Goal: Task Accomplishment & Management: Complete application form

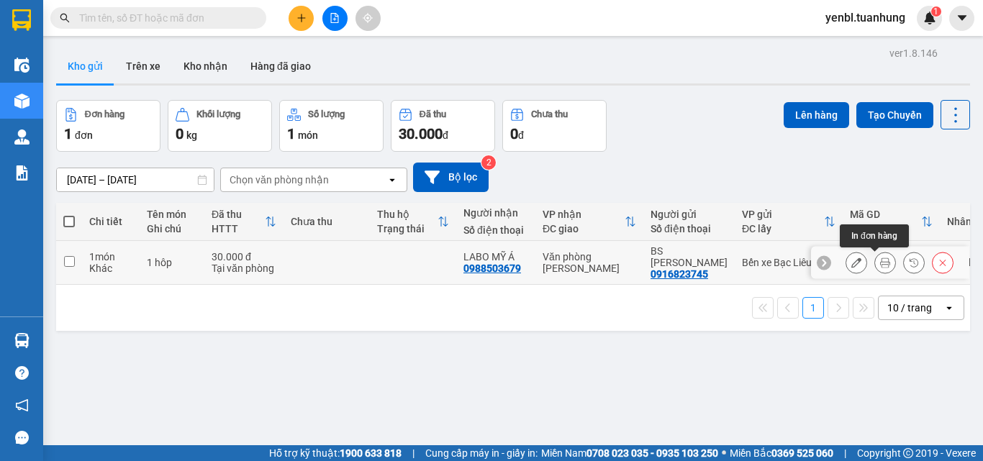
click at [880, 266] on icon at bounding box center [885, 263] width 10 height 10
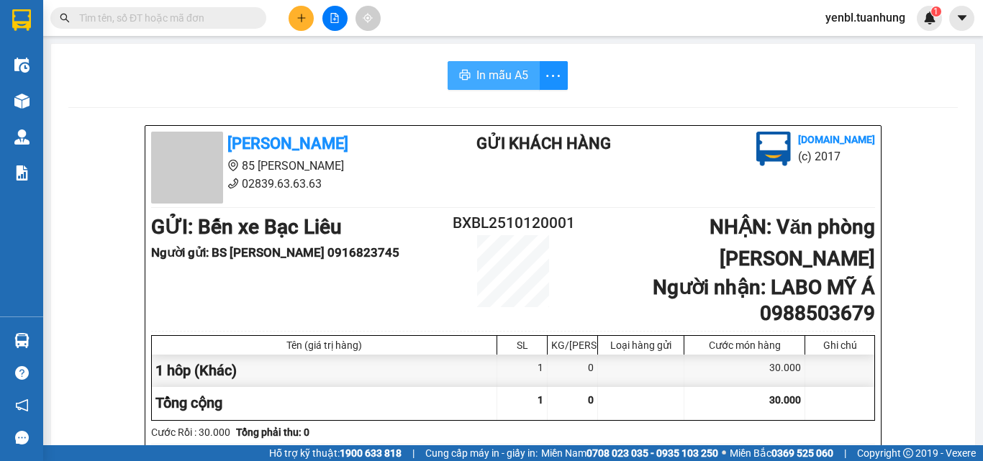
click at [476, 73] on span "In mẫu A5" at bounding box center [502, 75] width 52 height 18
click at [491, 79] on span "In mẫu A5" at bounding box center [502, 75] width 52 height 18
click at [434, 17] on div "Kết quả tìm kiếm ( 0 ) Bộ lọc No Data yenbl.tuanhung 1" at bounding box center [491, 18] width 983 height 36
click at [163, 11] on input "text" at bounding box center [164, 18] width 170 height 16
click at [154, 10] on input "text" at bounding box center [164, 18] width 170 height 16
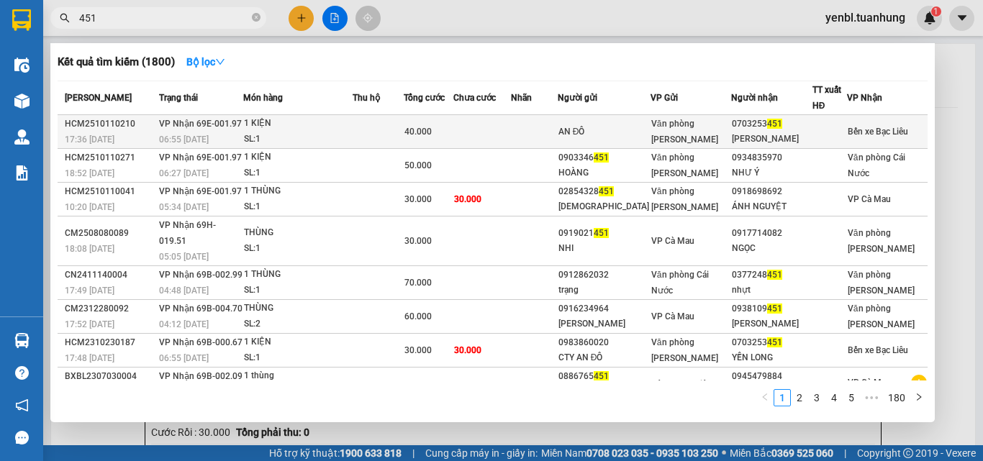
type input "451"
click at [695, 130] on div "Văn phòng [PERSON_NAME]" at bounding box center [691, 132] width 80 height 32
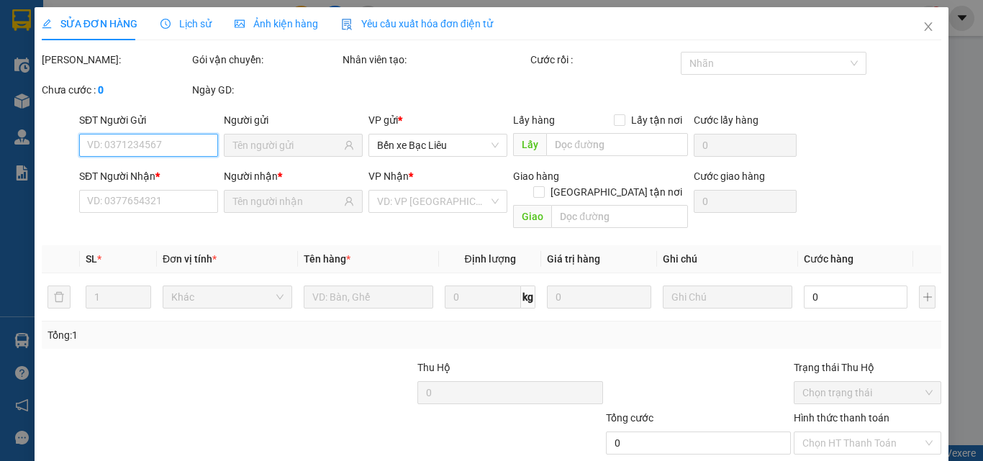
scroll to position [74, 0]
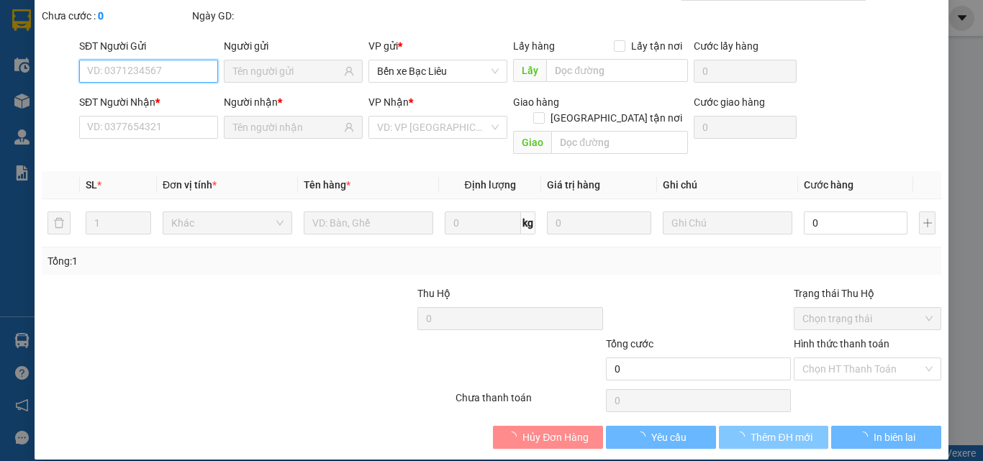
type input "AN ĐÔ"
type input "0703253451"
type input "[PERSON_NAME]"
type input "40.000"
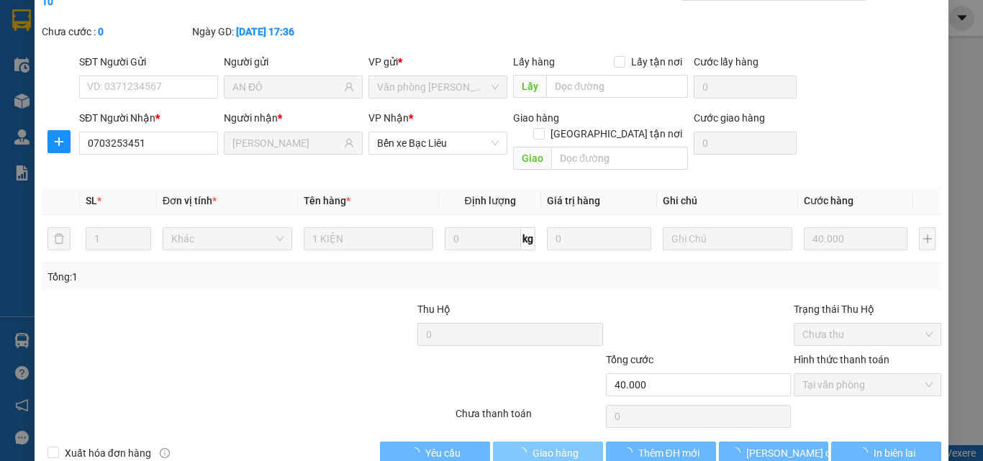
click at [550, 436] on span "Giao hàng" at bounding box center [555, 453] width 46 height 16
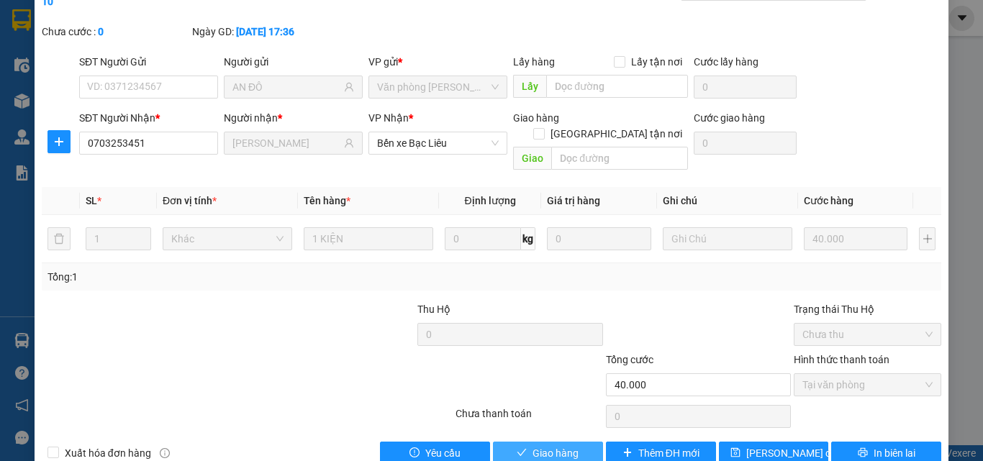
click at [546, 436] on button "Giao hàng" at bounding box center [548, 453] width 110 height 23
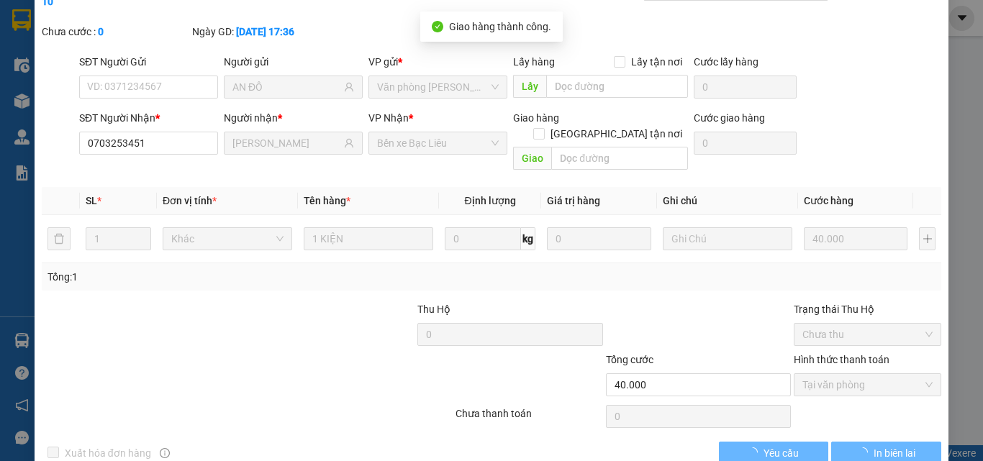
click at [37, 285] on div "SỬA ĐƠN HÀNG Lịch sử Ảnh kiện hàng Yêu cầu xuất hóa đơn điện tử Total Paid Fee …" at bounding box center [492, 204] width 914 height 542
click at [23, 281] on div "SỬA ĐƠN HÀNG Lịch sử Ảnh kiện hàng Yêu cầu xuất hóa đơn điện tử Total Paid Fee …" at bounding box center [491, 230] width 983 height 461
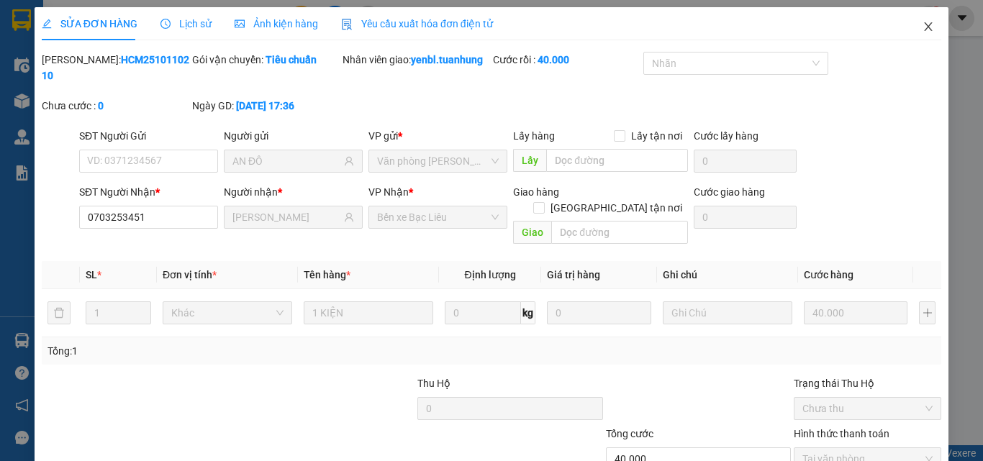
click at [922, 24] on icon "close" at bounding box center [928, 27] width 12 height 12
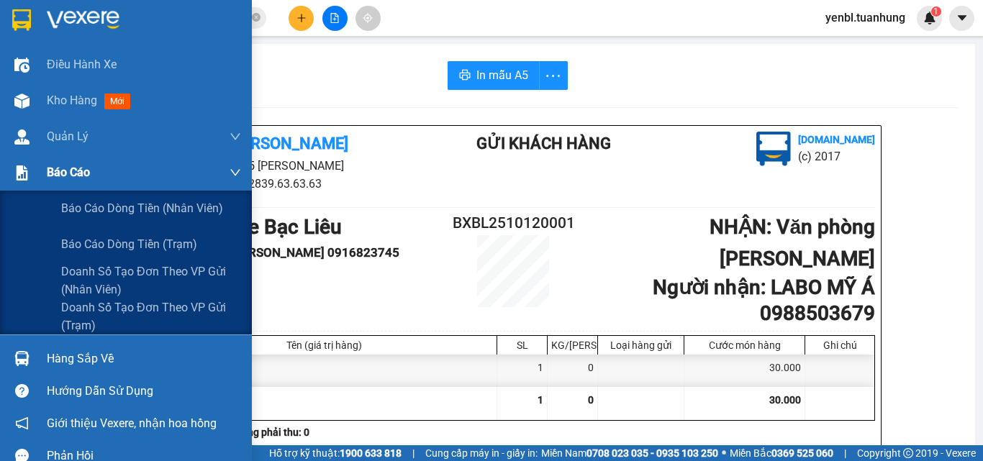
click at [34, 163] on div at bounding box center [21, 172] width 25 height 25
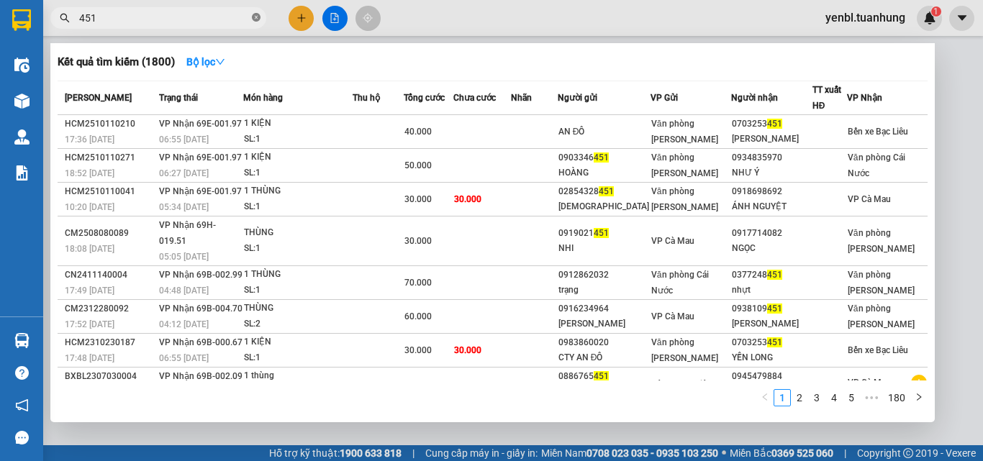
click at [257, 19] on icon "close-circle" at bounding box center [256, 17] width 9 height 9
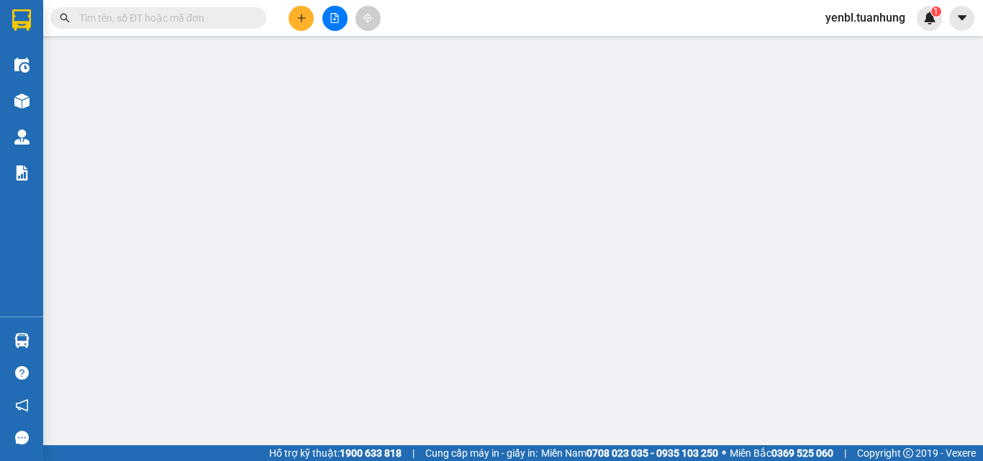
click at [234, 19] on input "text" at bounding box center [164, 18] width 170 height 16
drag, startPoint x: 234, startPoint y: 19, endPoint x: 273, endPoint y: 1, distance: 43.5
click at [234, 19] on input "text" at bounding box center [164, 18] width 170 height 16
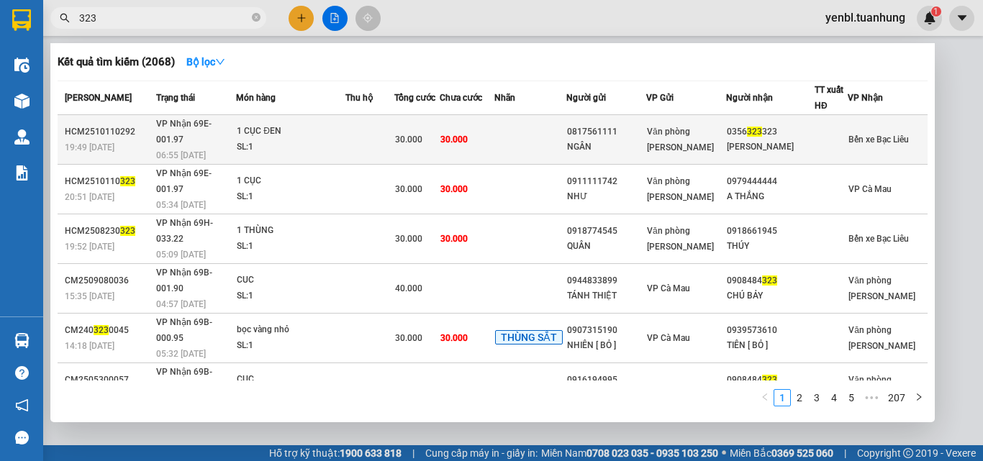
type input "323"
click at [822, 133] on div at bounding box center [831, 139] width 32 height 15
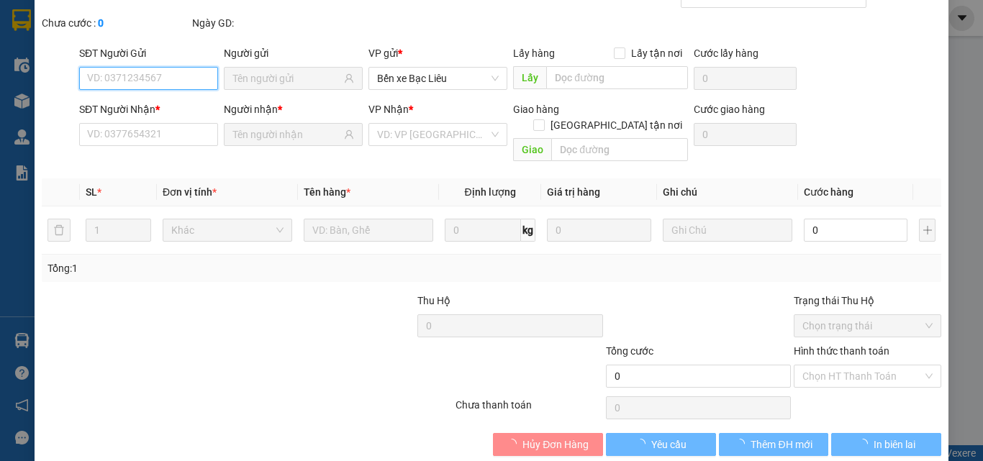
scroll to position [74, 0]
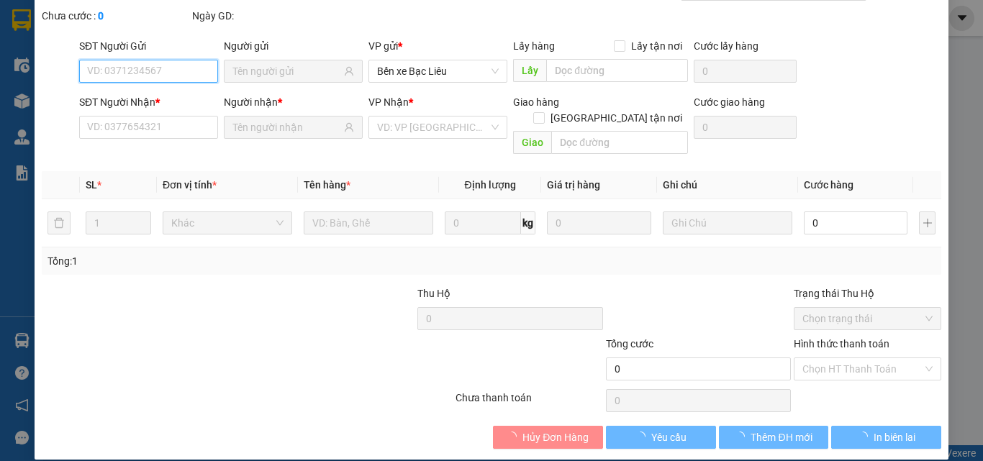
type input "0817561111"
type input "NGÂN"
type input "0356323323"
type input "[PERSON_NAME]"
type input "30.000"
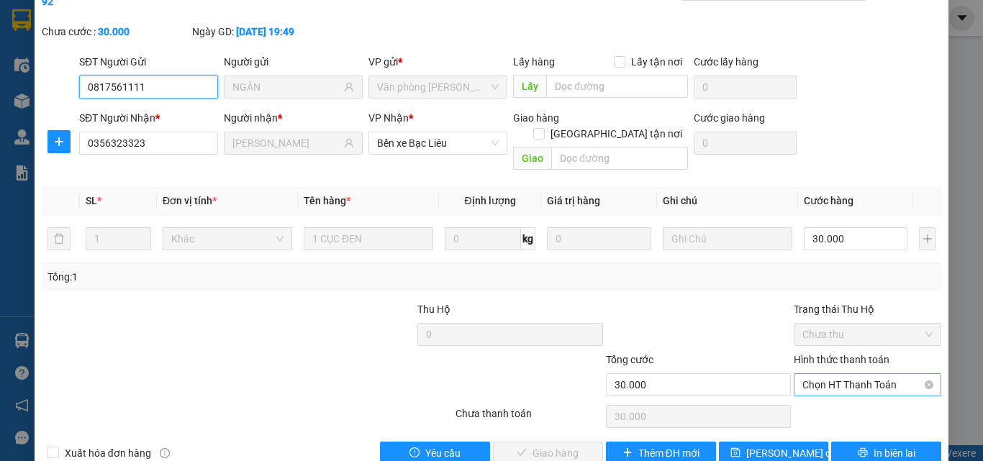
click at [855, 374] on span "Chọn HT Thanh Toán" at bounding box center [867, 385] width 130 height 22
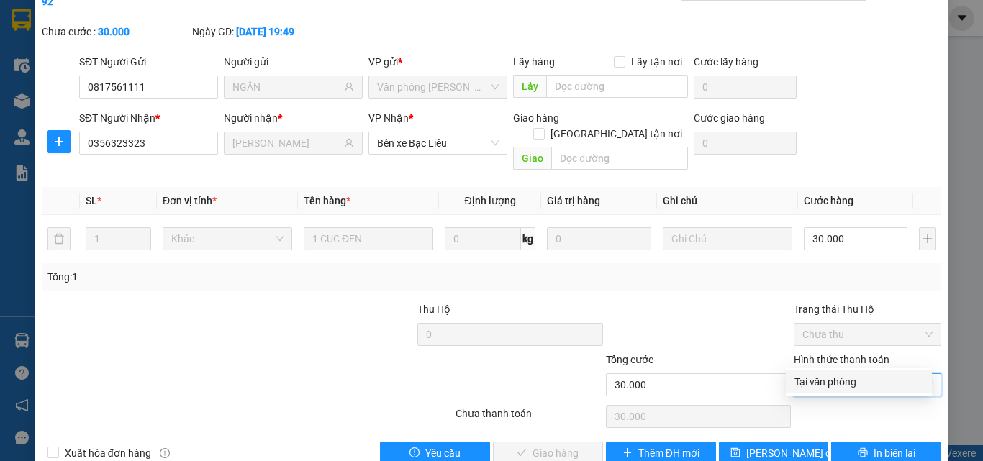
drag, startPoint x: 841, startPoint y: 378, endPoint x: 818, endPoint y: 383, distance: 23.6
click at [839, 380] on div "Tại văn phòng" at bounding box center [858, 382] width 129 height 16
type input "0"
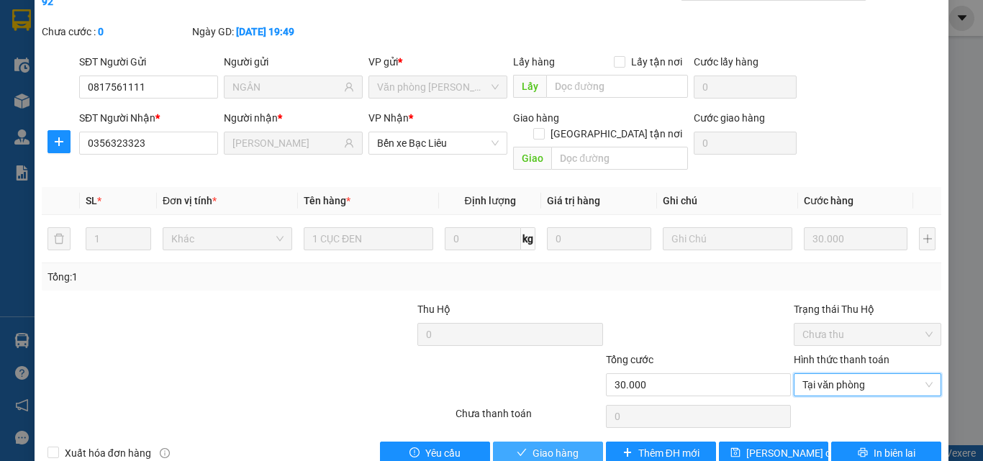
click at [583, 436] on button "Giao hàng" at bounding box center [548, 453] width 110 height 23
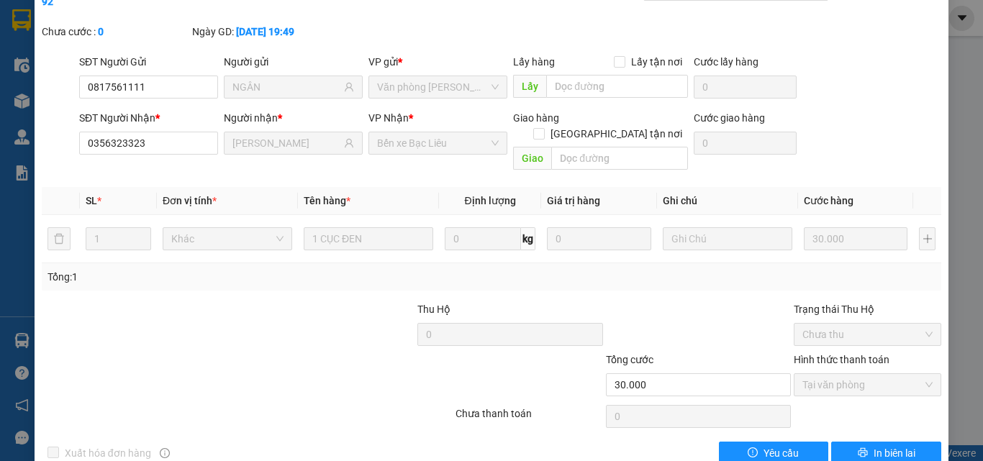
scroll to position [0, 0]
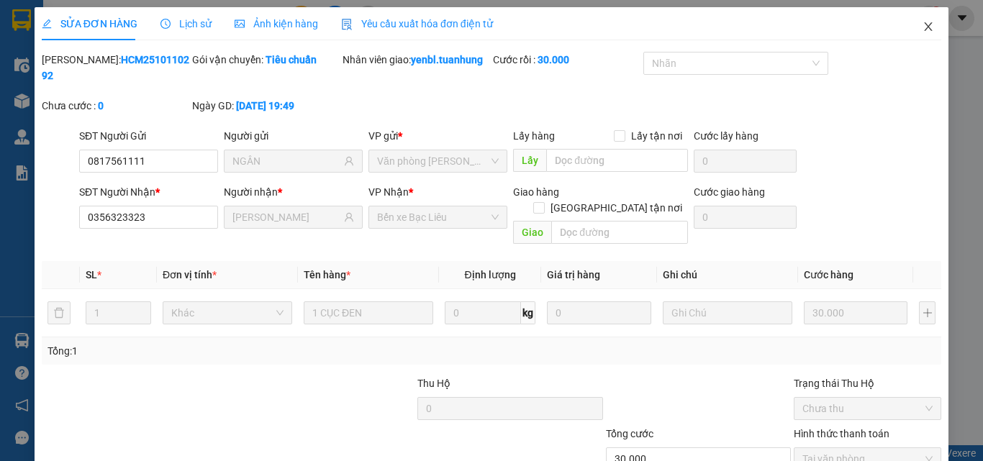
click at [922, 29] on icon "close" at bounding box center [928, 27] width 12 height 12
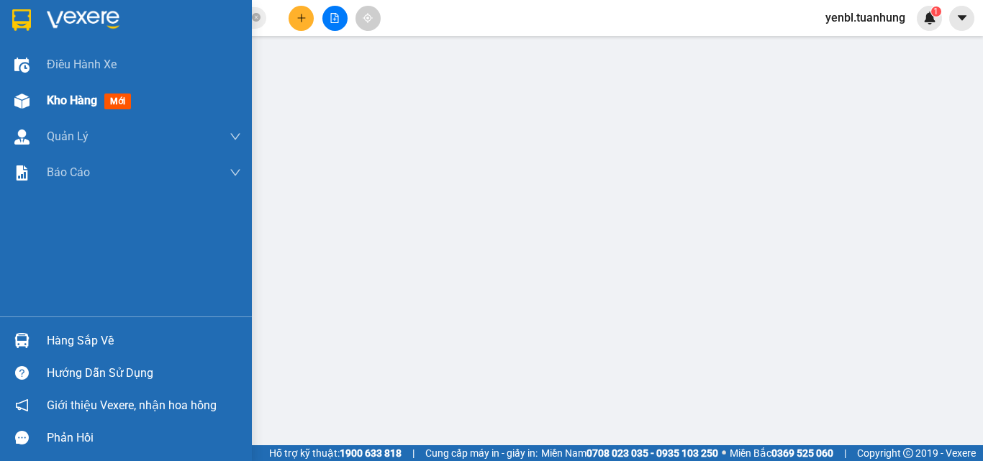
click at [68, 103] on span "Kho hàng" at bounding box center [72, 101] width 50 height 14
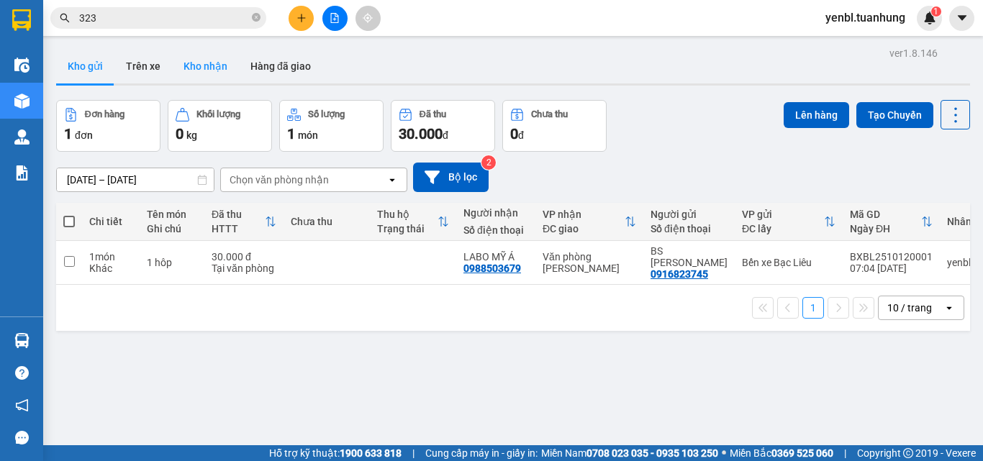
click at [221, 75] on button "Kho nhận" at bounding box center [205, 66] width 67 height 35
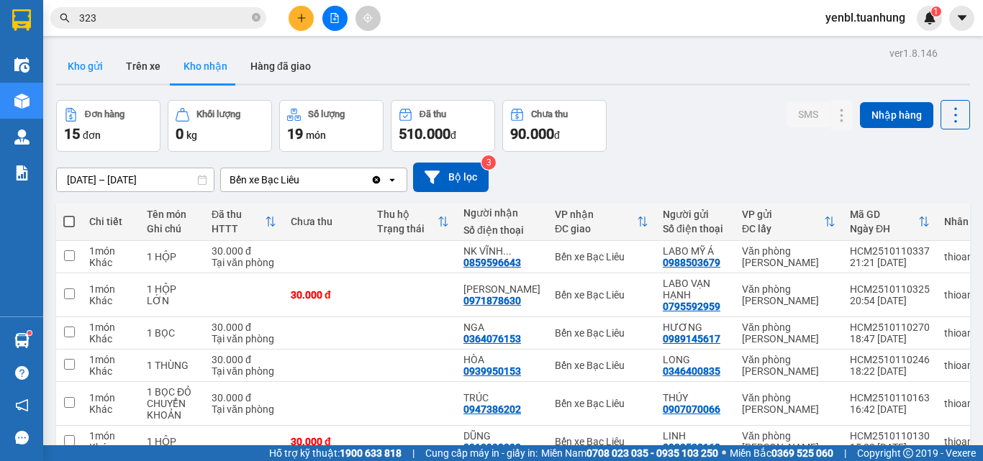
click at [100, 75] on button "Kho gửi" at bounding box center [85, 66] width 58 height 35
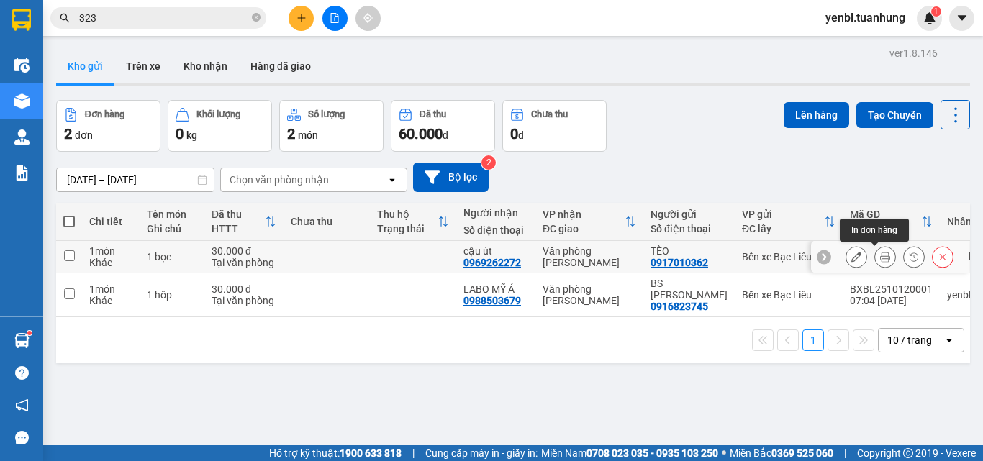
click at [880, 257] on icon at bounding box center [885, 257] width 10 height 10
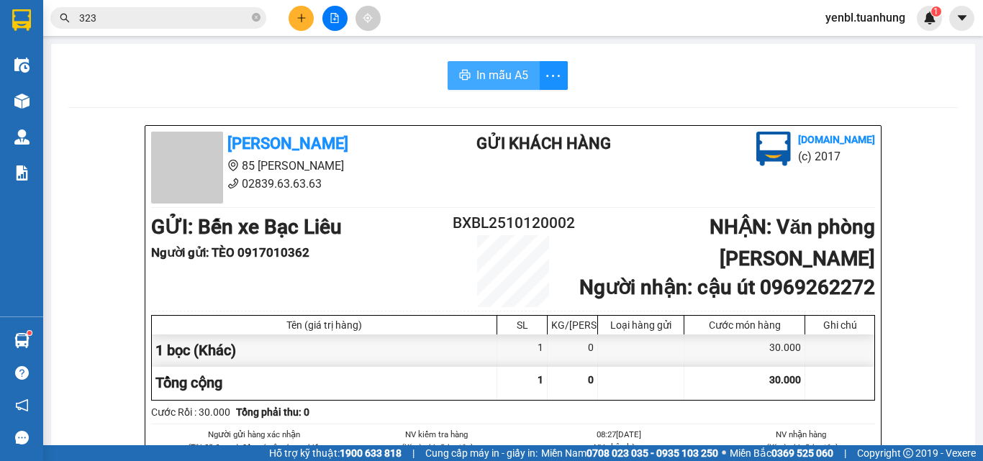
click at [459, 78] on icon "printer" at bounding box center [465, 75] width 12 height 12
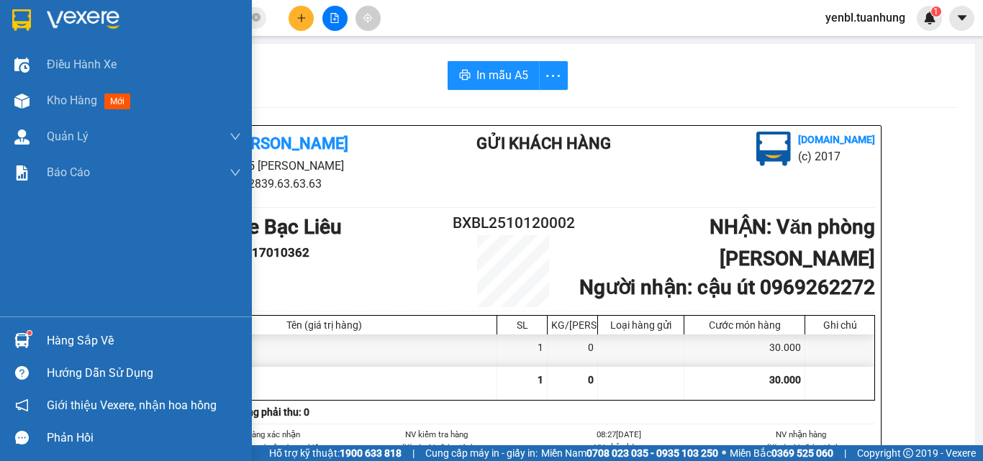
click at [46, 352] on div "Hàng sắp về" at bounding box center [126, 340] width 252 height 32
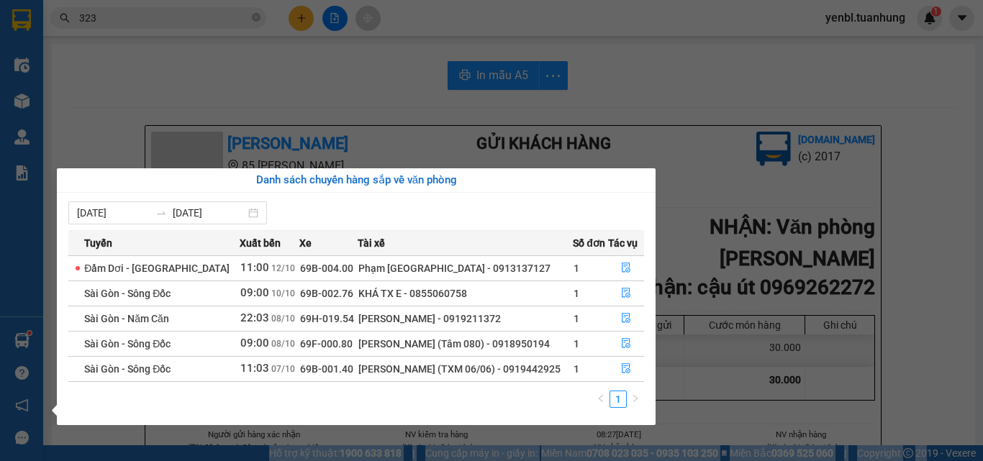
drag, startPoint x: 920, startPoint y: 440, endPoint x: 920, endPoint y: 409, distance: 30.9
click at [920, 409] on section "Kết quả tìm kiếm ( 2068 ) Bộ lọc Mã ĐH Trạng thái Món hàng Thu hộ Tổng cước Chư…" at bounding box center [491, 230] width 983 height 461
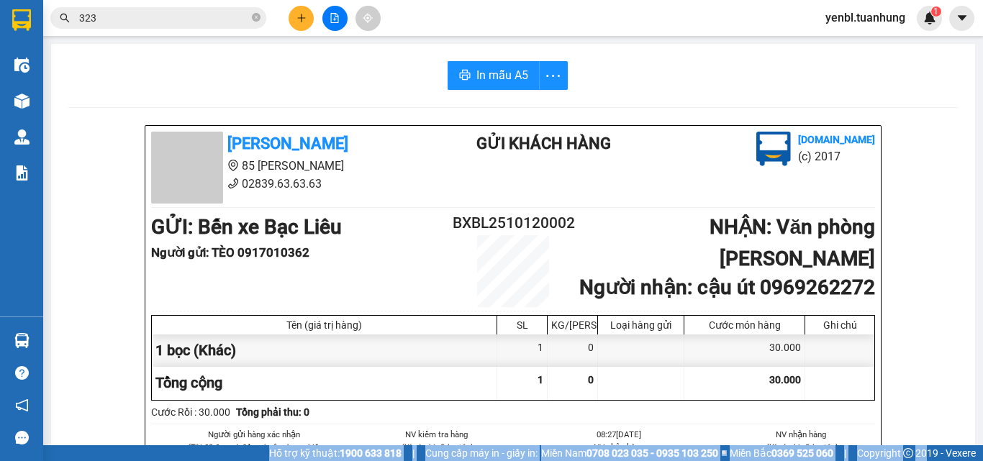
scroll to position [34, 0]
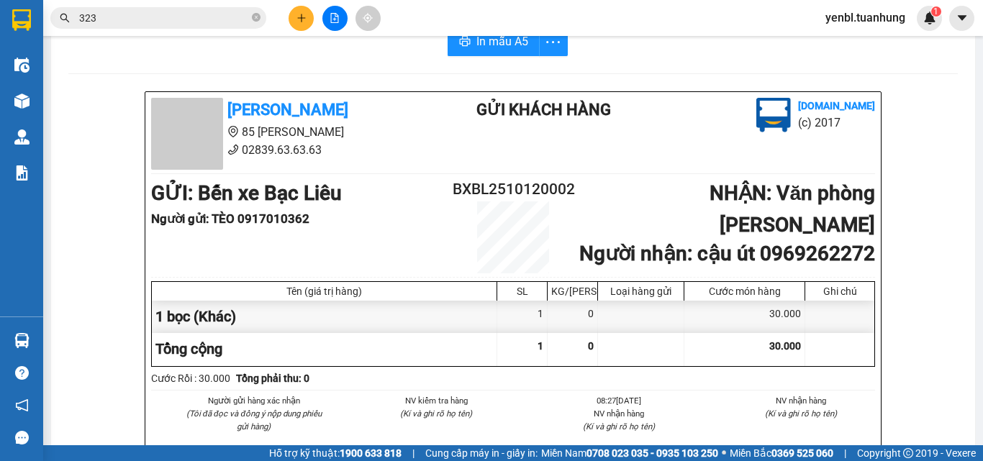
drag, startPoint x: 919, startPoint y: 393, endPoint x: 911, endPoint y: 378, distance: 16.7
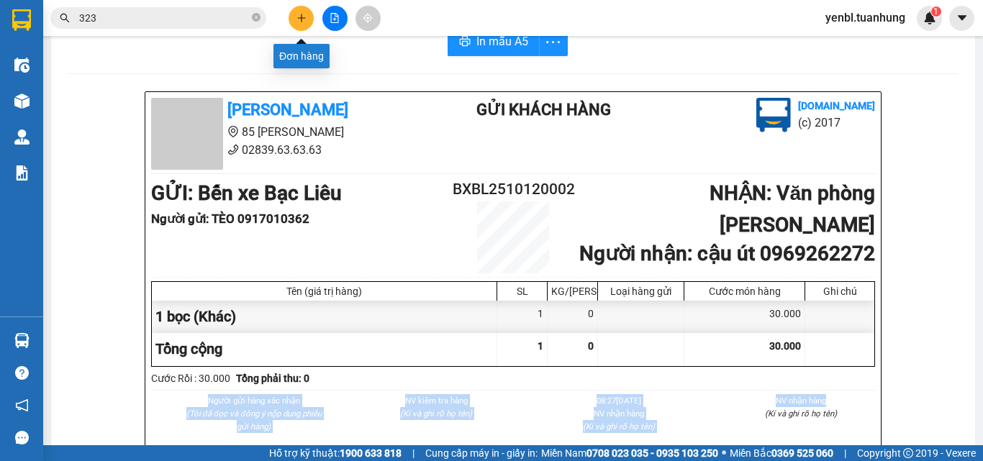
click at [294, 23] on button at bounding box center [300, 18] width 25 height 25
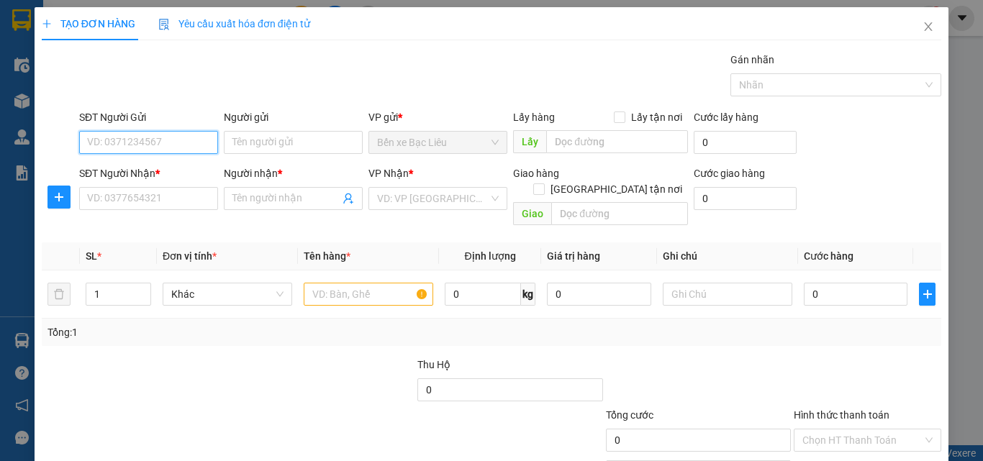
click at [165, 152] on input "SĐT Người Gửi" at bounding box center [148, 142] width 139 height 23
click at [156, 139] on input "SĐT Người Gửi" at bounding box center [148, 142] width 139 height 23
click at [155, 139] on input "0917151927" at bounding box center [148, 142] width 139 height 23
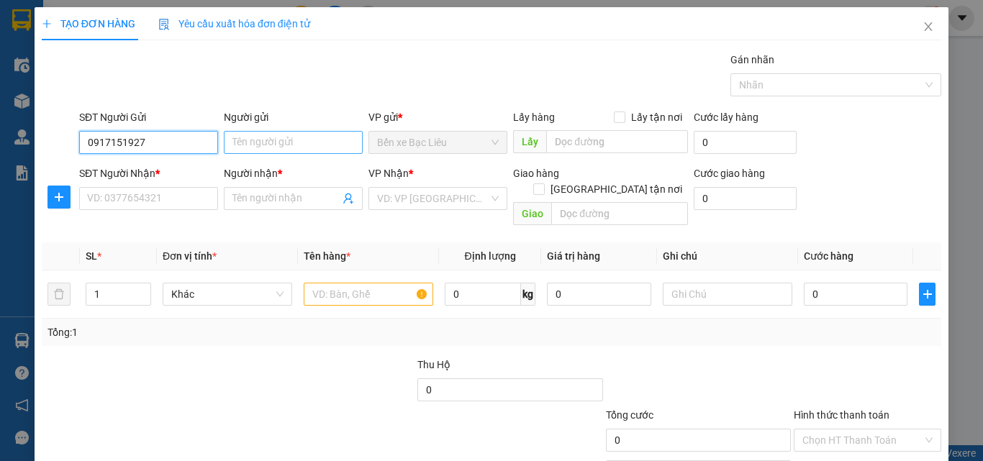
type input "0917151927"
click at [252, 150] on input "Người gửi" at bounding box center [293, 142] width 139 height 23
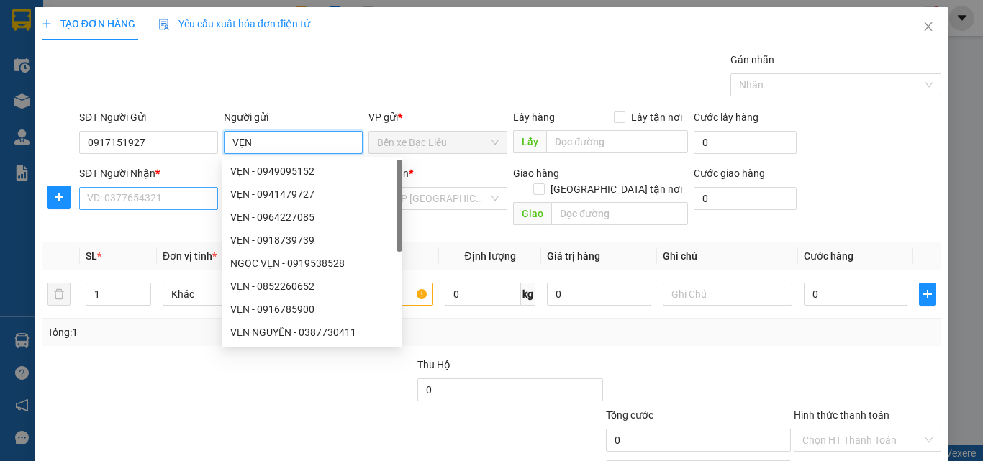
type input "VẸN"
click at [182, 199] on input "SĐT Người Nhận *" at bounding box center [148, 198] width 139 height 23
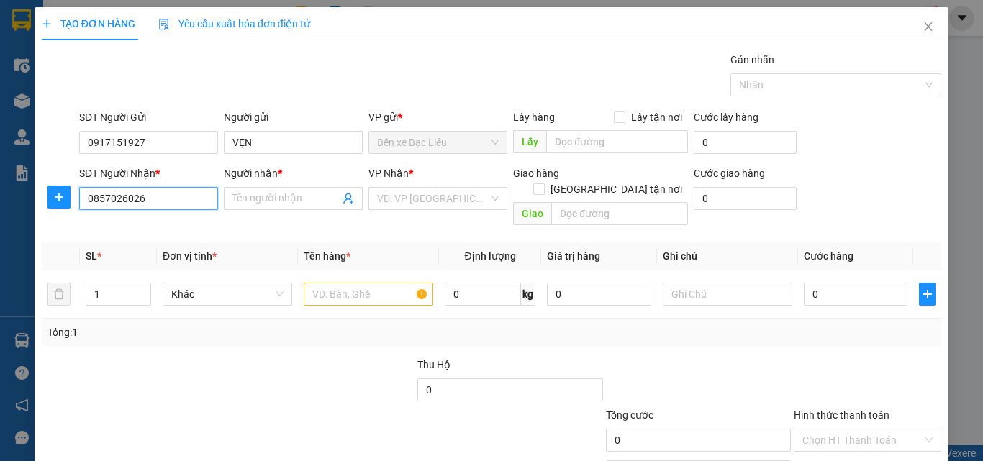
click at [193, 200] on input "0857026026" at bounding box center [148, 198] width 139 height 23
type input "0857026026"
click at [233, 201] on input "Người nhận *" at bounding box center [285, 199] width 107 height 16
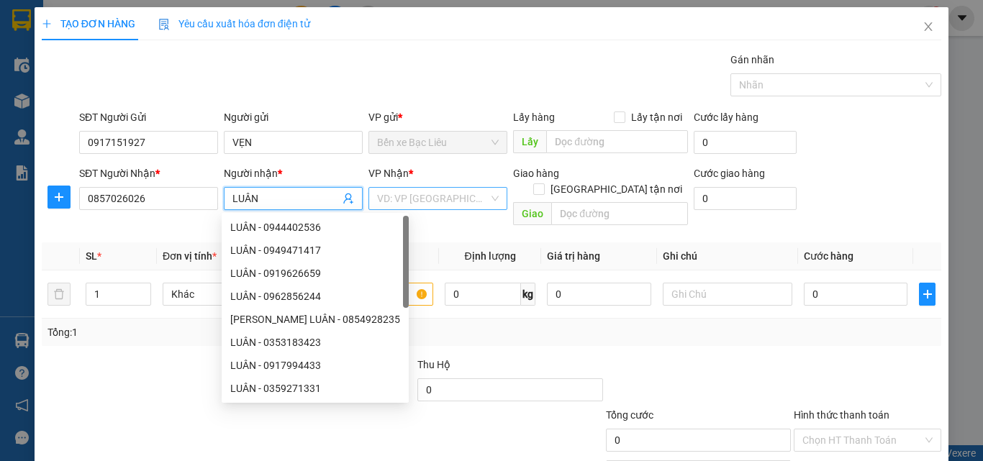
type input "LUÂN"
click at [434, 205] on input "search" at bounding box center [432, 199] width 111 height 22
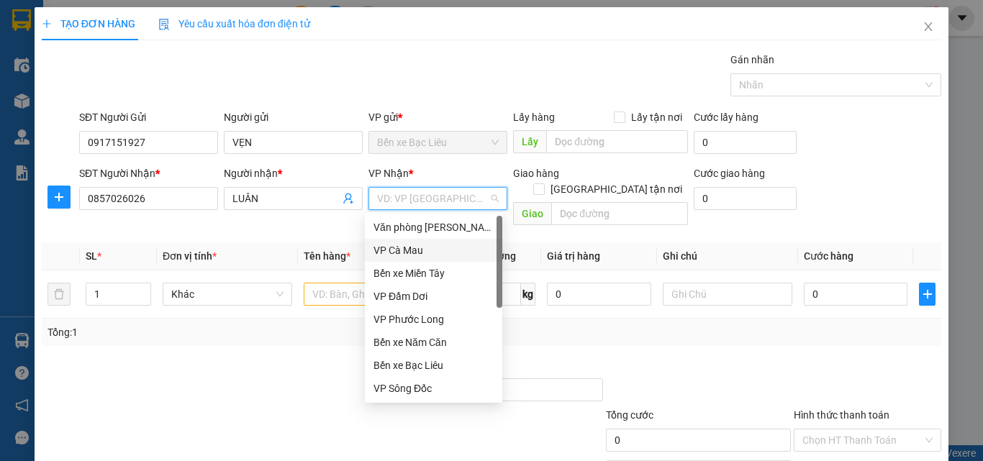
drag, startPoint x: 427, startPoint y: 248, endPoint x: 391, endPoint y: 269, distance: 41.6
click at [427, 249] on div "VP Cà Mau" at bounding box center [433, 250] width 120 height 16
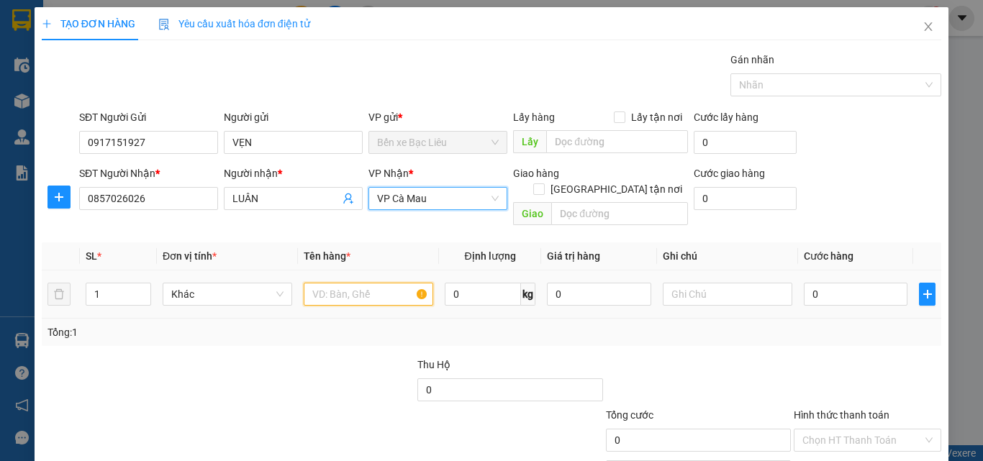
click at [369, 283] on input "text" at bounding box center [368, 294] width 129 height 23
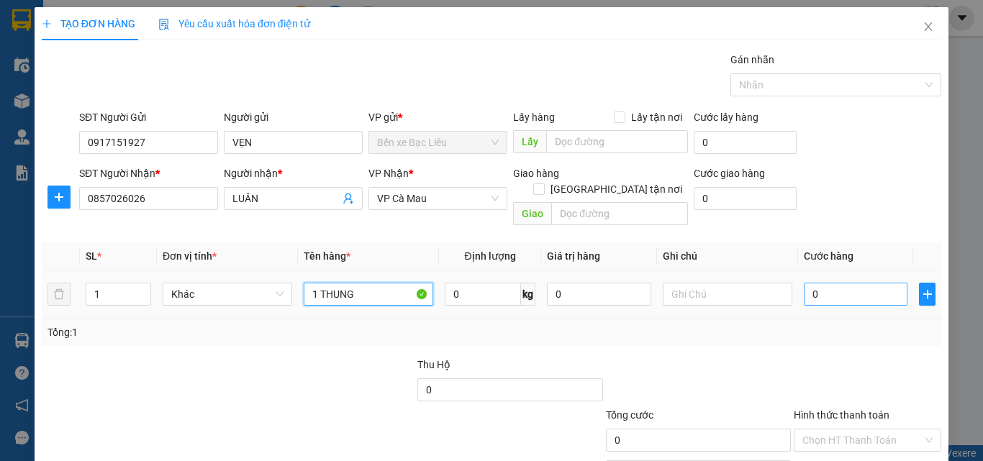
type input "1 THUNG"
click at [832, 283] on input "0" at bounding box center [855, 294] width 104 height 23
type input "3"
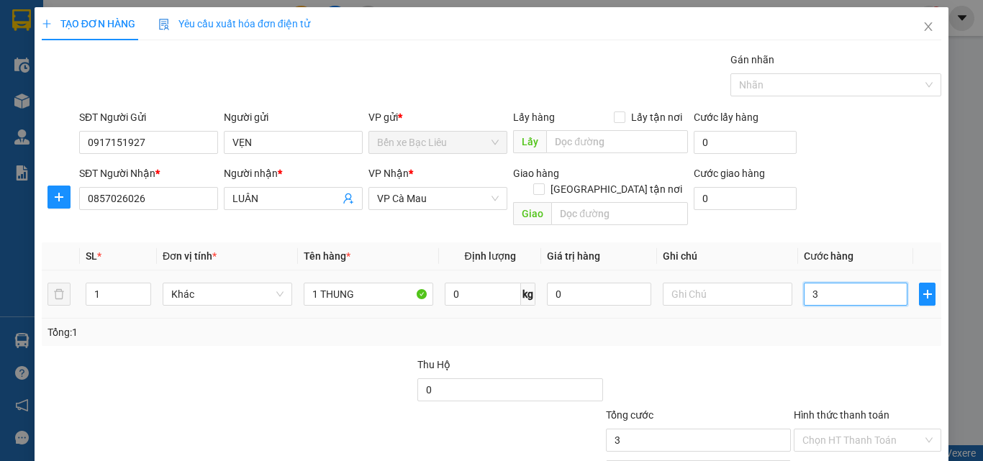
type input "30"
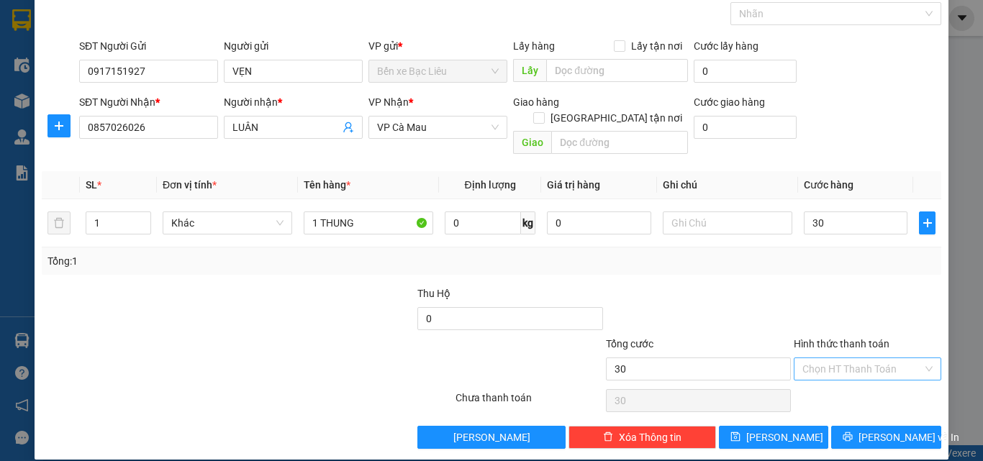
type input "30.000"
click at [840, 358] on input "Hình thức thanh toán" at bounding box center [862, 369] width 120 height 22
drag, startPoint x: 843, startPoint y: 382, endPoint x: 849, endPoint y: 397, distance: 16.2
click at [844, 382] on div "Tại văn phòng" at bounding box center [858, 382] width 129 height 16
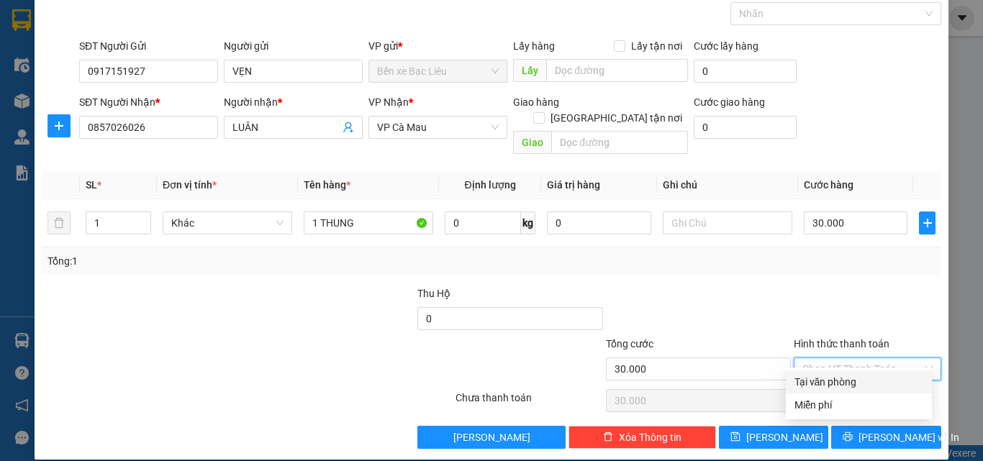
type input "0"
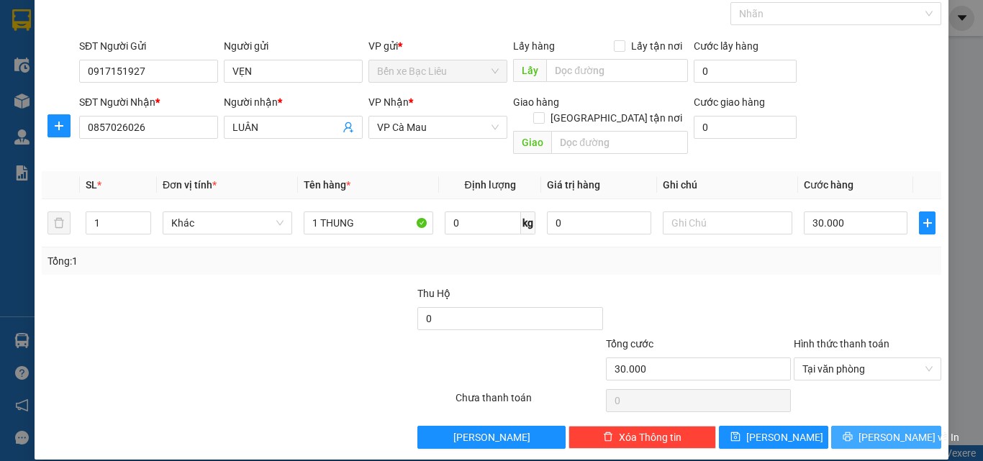
click at [852, 432] on icon "printer" at bounding box center [847, 437] width 10 height 10
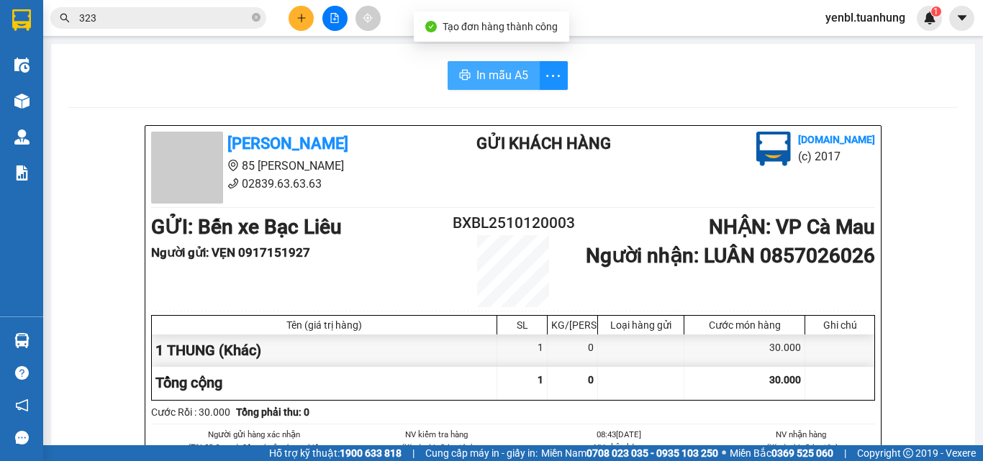
click at [511, 74] on span "In mẫu A5" at bounding box center [502, 75] width 52 height 18
click at [298, 14] on icon "plus" at bounding box center [301, 18] width 10 height 10
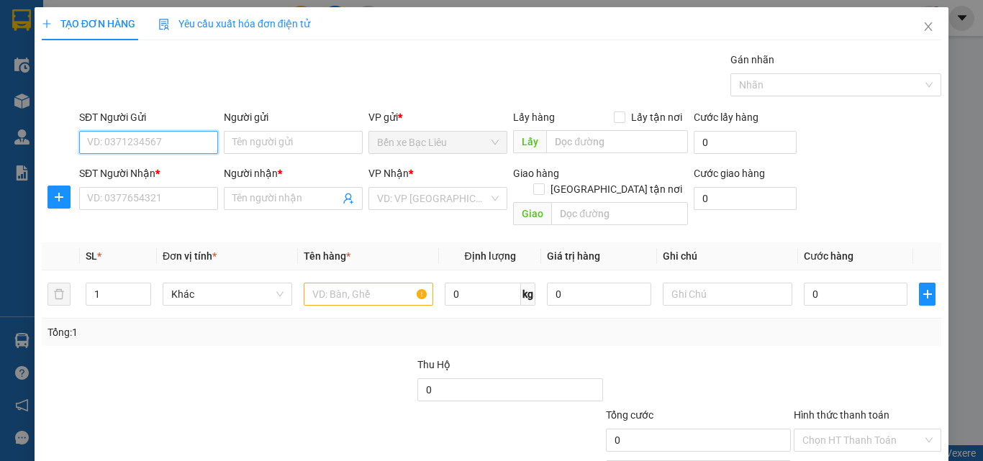
click at [175, 148] on input "SĐT Người Gửi" at bounding box center [148, 142] width 139 height 23
click at [201, 140] on input "SĐT Người Gửi" at bounding box center [148, 142] width 139 height 23
type input "0818339375"
click at [169, 172] on div "0818339375 - luân" at bounding box center [147, 171] width 120 height 16
type input "luân"
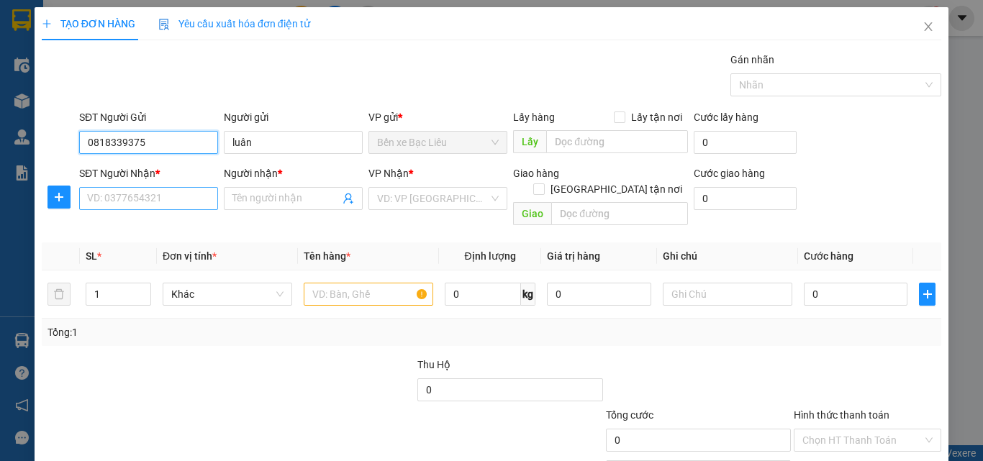
type input "0818339375"
click at [156, 203] on input "SĐT Người Nhận *" at bounding box center [148, 198] width 139 height 23
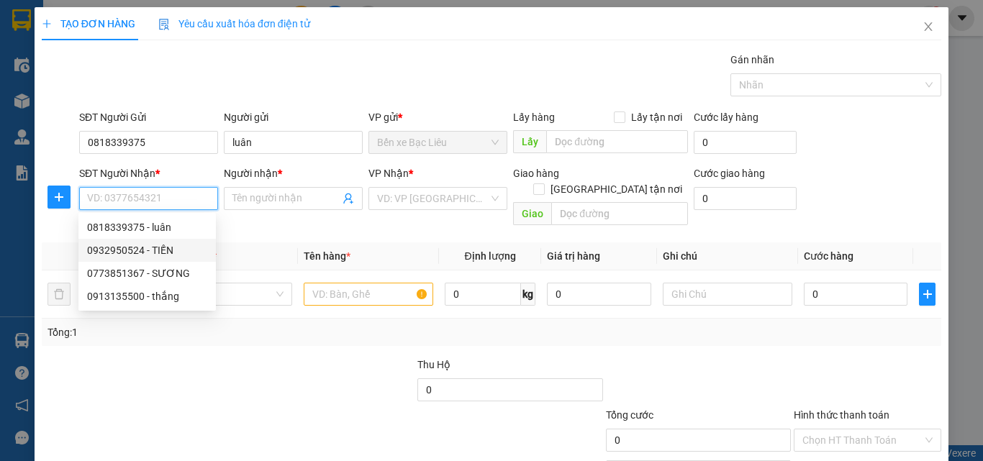
click at [165, 255] on div "0932950524 - TIẾN" at bounding box center [147, 250] width 120 height 16
type input "0932950524"
type input "TIẾN"
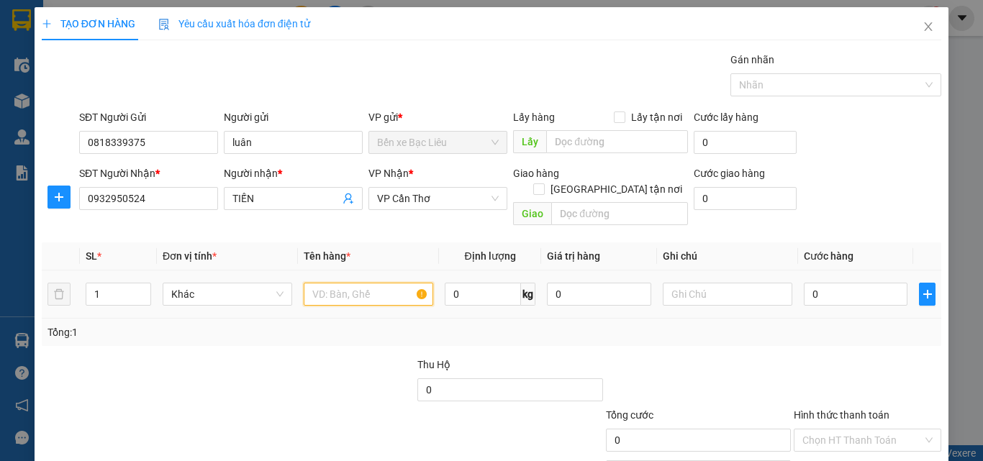
click at [357, 283] on input "text" at bounding box center [368, 294] width 129 height 23
type input "1 BỌC"
click at [808, 283] on input "0" at bounding box center [855, 294] width 104 height 23
type input "3"
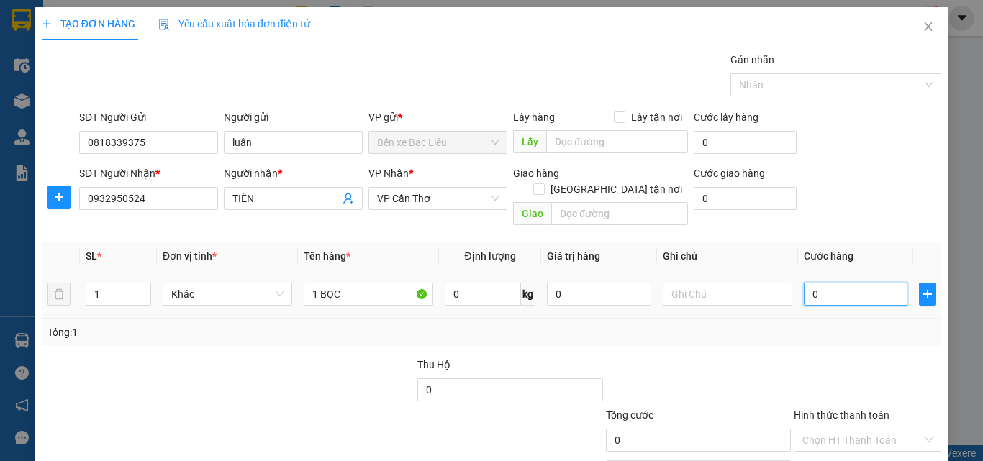
type input "3"
type input "301"
type input "30"
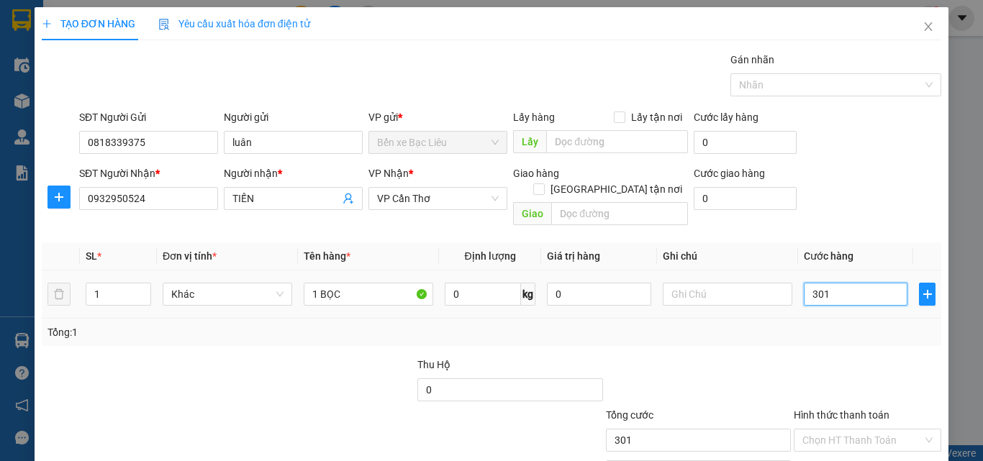
type input "30"
type input "30.000"
click at [822, 429] on input "Hình thức thanh toán" at bounding box center [862, 440] width 120 height 22
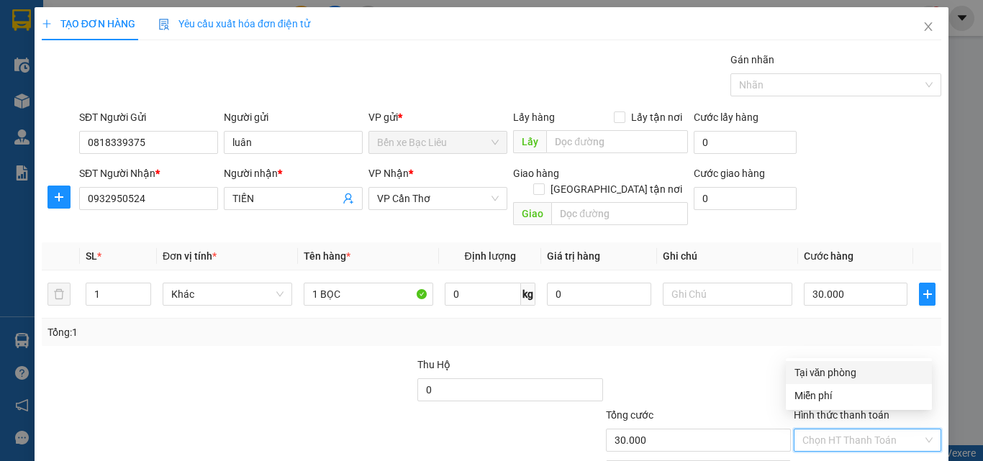
click at [818, 375] on div "Tại văn phòng" at bounding box center [858, 373] width 129 height 16
type input "0"
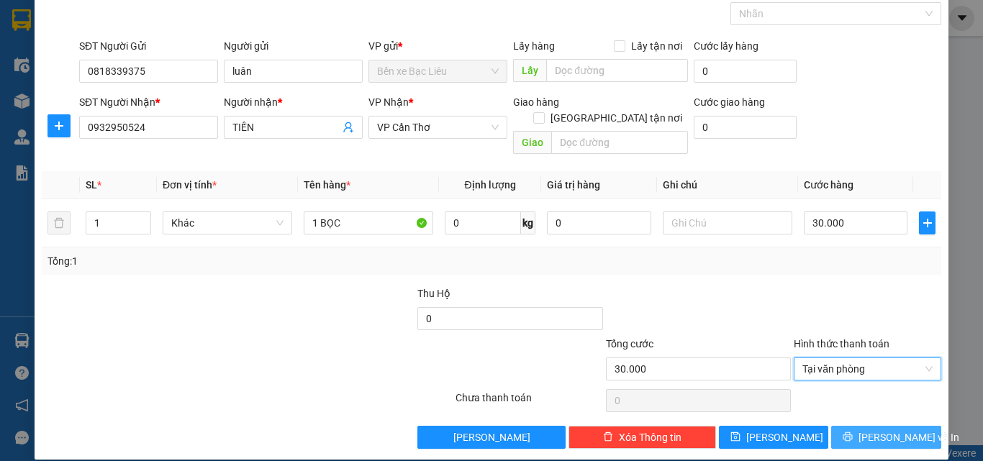
click at [877, 429] on span "[PERSON_NAME] và In" at bounding box center [908, 437] width 101 height 16
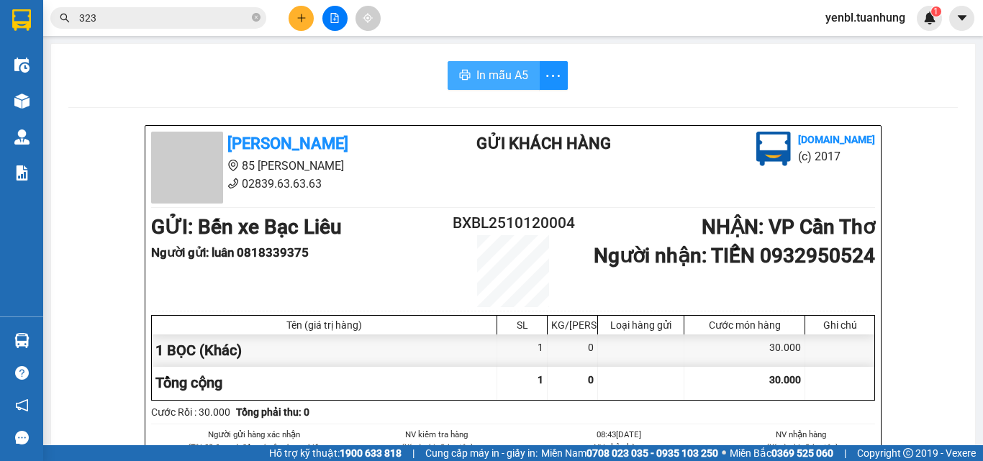
click at [501, 86] on button "In mẫu A5" at bounding box center [493, 75] width 92 height 29
